Goal: Find specific page/section: Find specific page/section

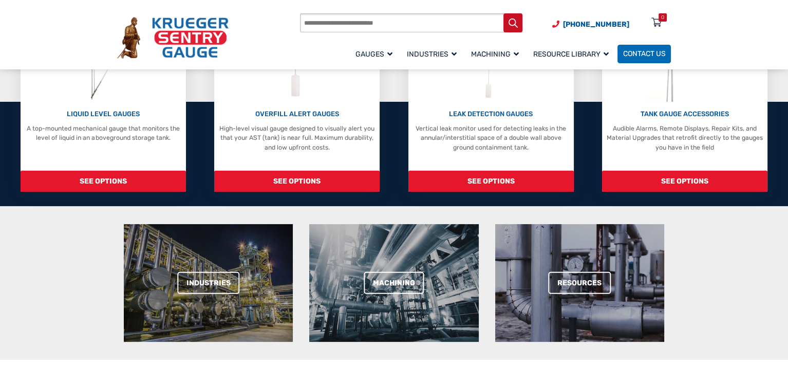
scroll to position [257, 0]
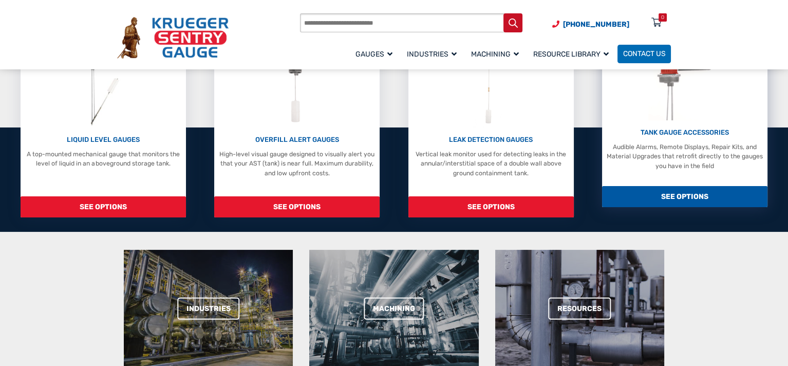
click at [674, 135] on p "TANK GAUGE ACCESSORIES" at bounding box center [685, 132] width 157 height 10
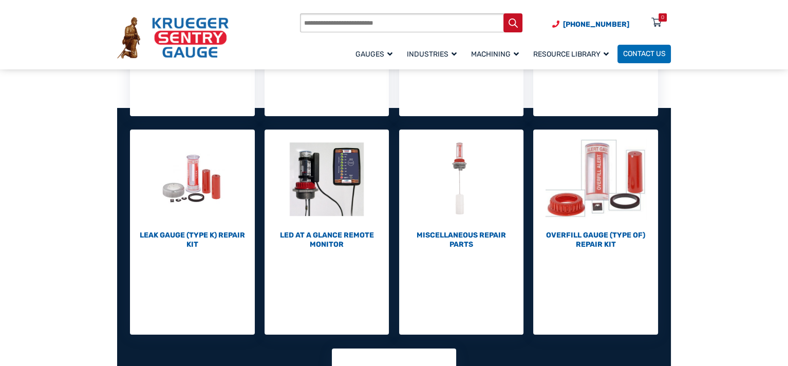
scroll to position [103, 0]
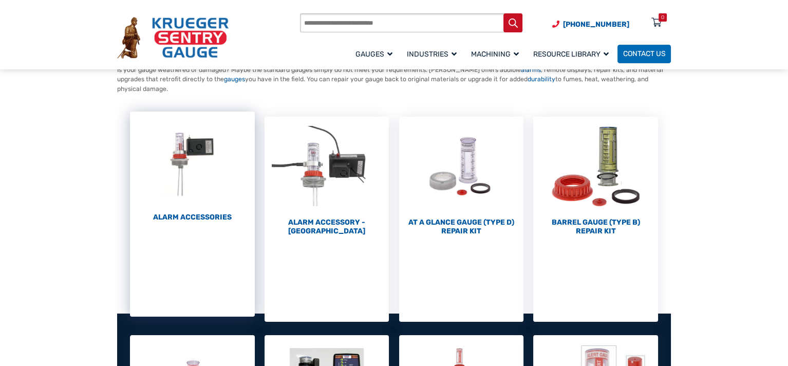
click at [160, 173] on img "Visit product category Alarm Accessories" at bounding box center [192, 160] width 125 height 99
